Goal: Answer question/provide support

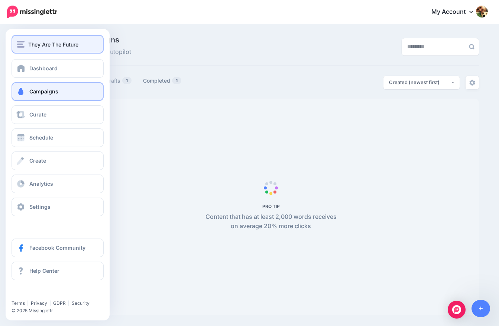
click at [18, 50] on button "They Are The Future" at bounding box center [58, 44] width 92 height 19
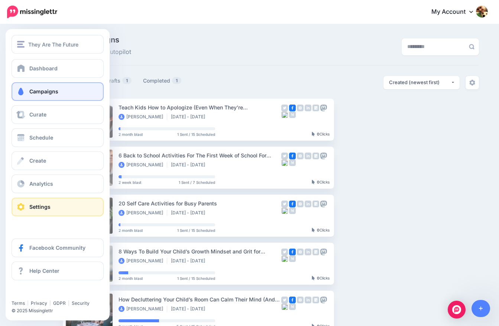
click at [21, 208] on span at bounding box center [21, 206] width 10 height 7
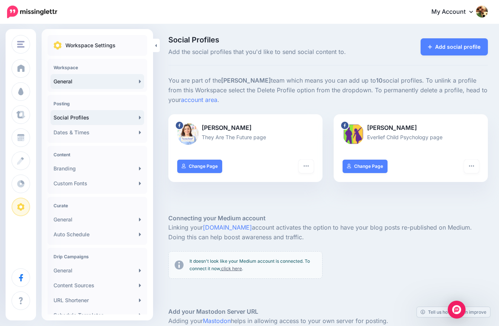
click at [66, 78] on link "General" at bounding box center [98, 81] width 94 height 15
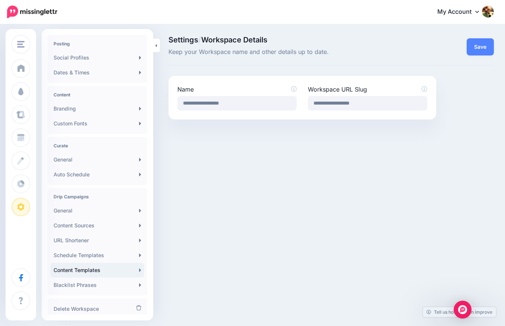
scroll to position [83, 0]
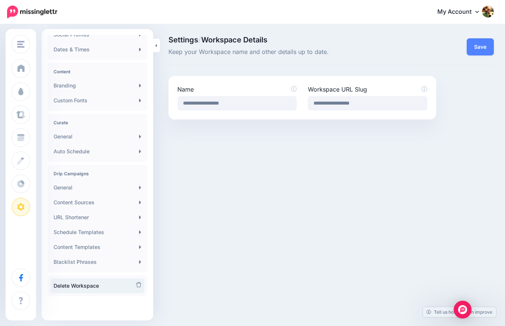
click at [97, 287] on link "Delete Workspace" at bounding box center [98, 285] width 94 height 15
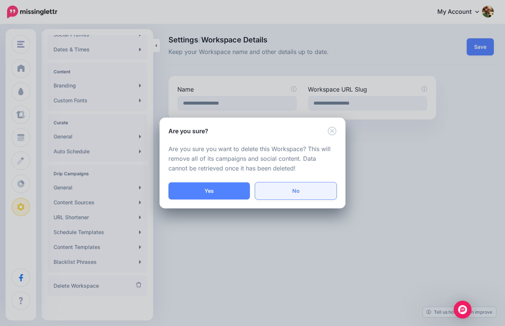
click at [299, 188] on link "No" at bounding box center [295, 190] width 81 height 17
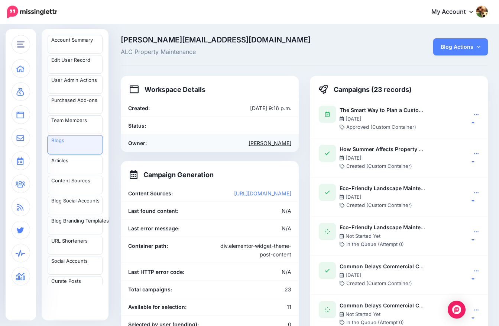
click at [259, 142] on link "Zachary Rischitelli" at bounding box center [270, 143] width 43 height 6
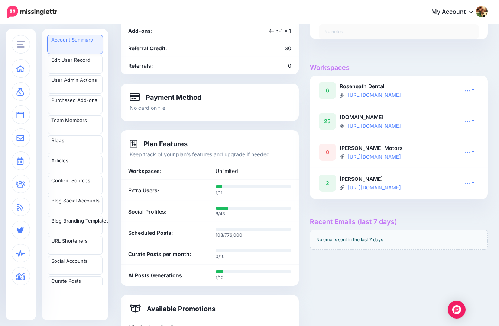
scroll to position [117, 0]
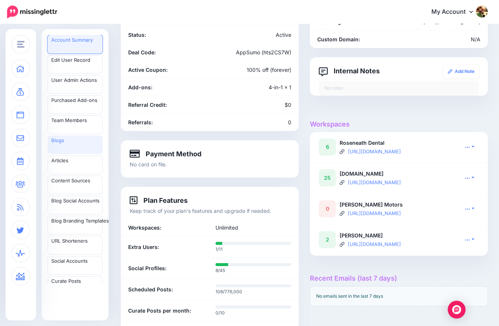
click at [57, 147] on link "Blogs" at bounding box center [75, 144] width 55 height 19
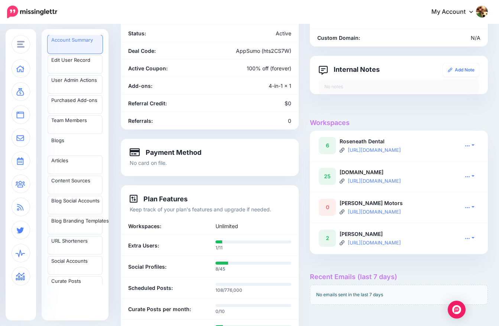
scroll to position [0, 0]
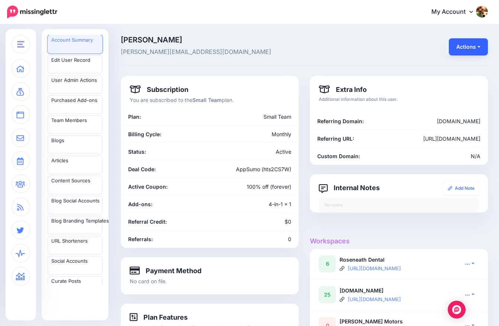
click at [468, 50] on button "Actions" at bounding box center [468, 46] width 39 height 17
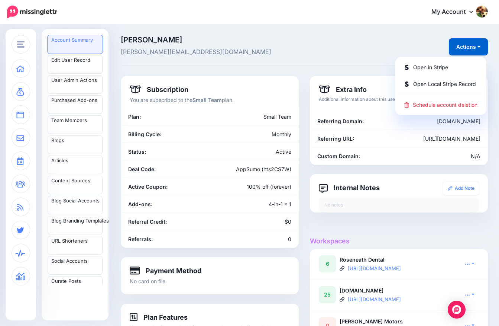
click at [334, 51] on span "shane@enrapture.gg" at bounding box center [241, 52] width 241 height 10
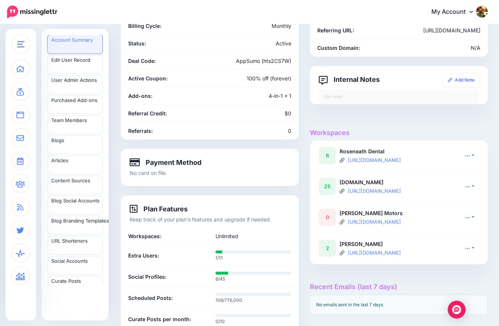
scroll to position [114, 0]
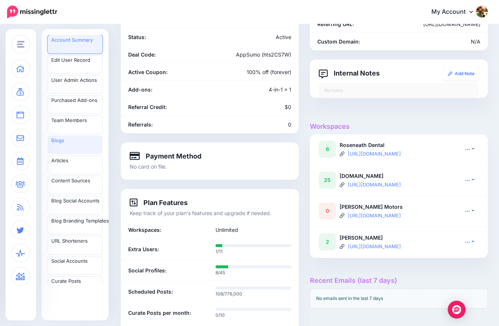
click at [72, 143] on link "Blogs" at bounding box center [75, 144] width 55 height 19
